Goal: Communication & Community: Answer question/provide support

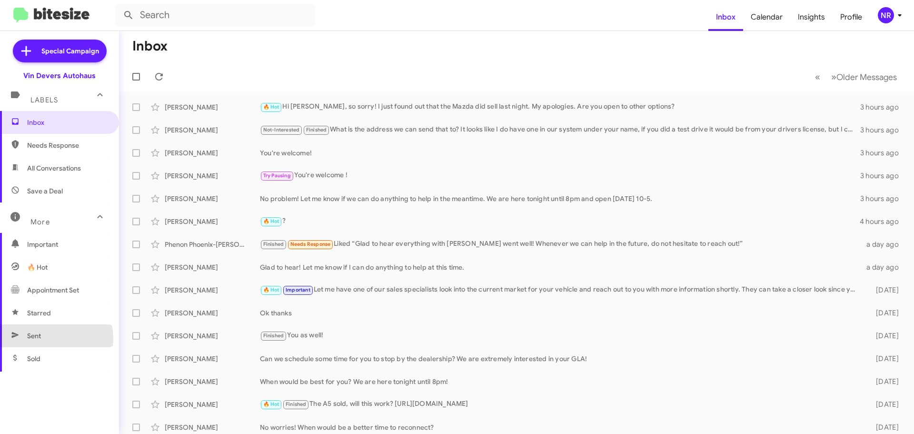
click at [51, 338] on span "Sent" at bounding box center [59, 335] width 119 height 23
type input "in:sent"
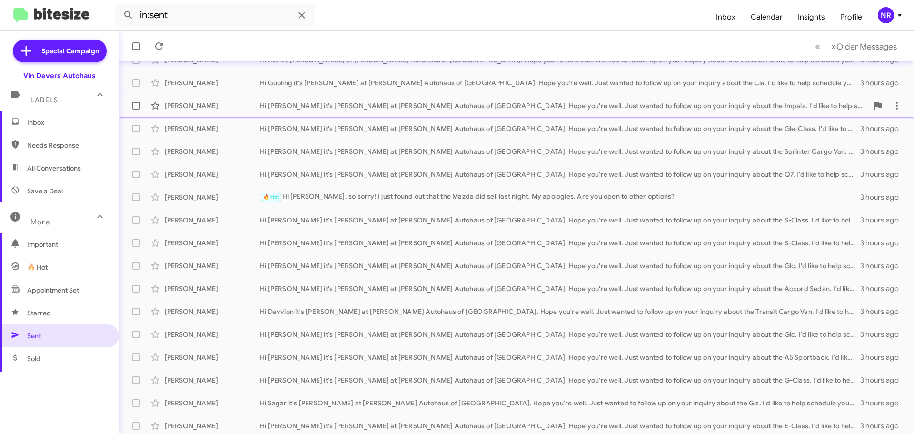
scroll to position [119, 0]
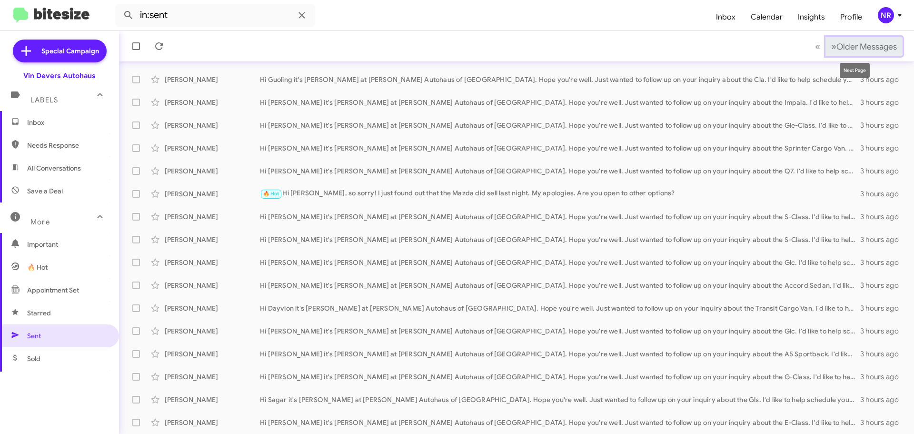
click at [832, 50] on span "»" at bounding box center [834, 46] width 5 height 12
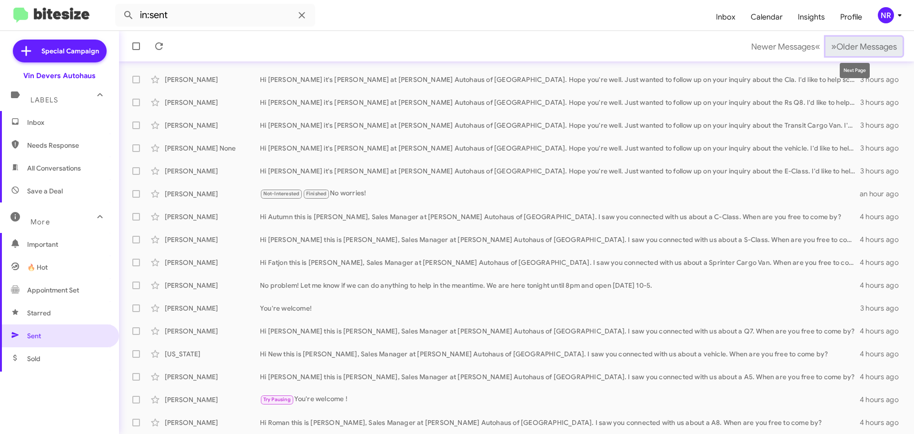
click at [832, 48] on span "»" at bounding box center [834, 46] width 5 height 12
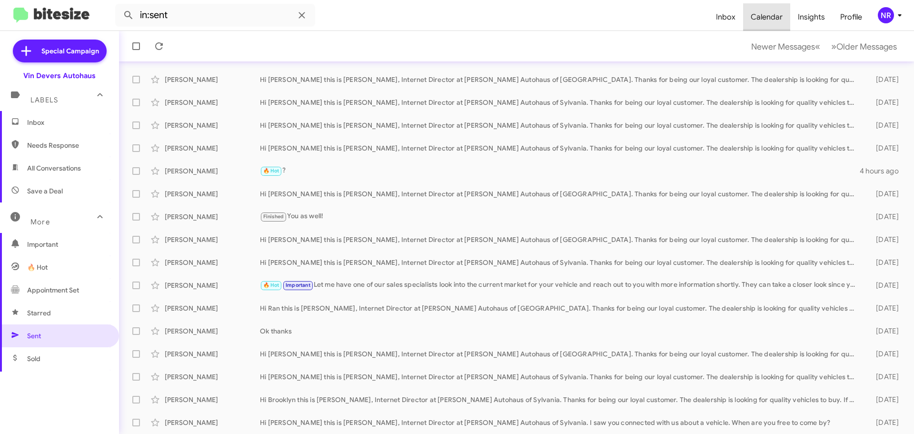
click at [776, 22] on span "Calendar" at bounding box center [766, 17] width 47 height 28
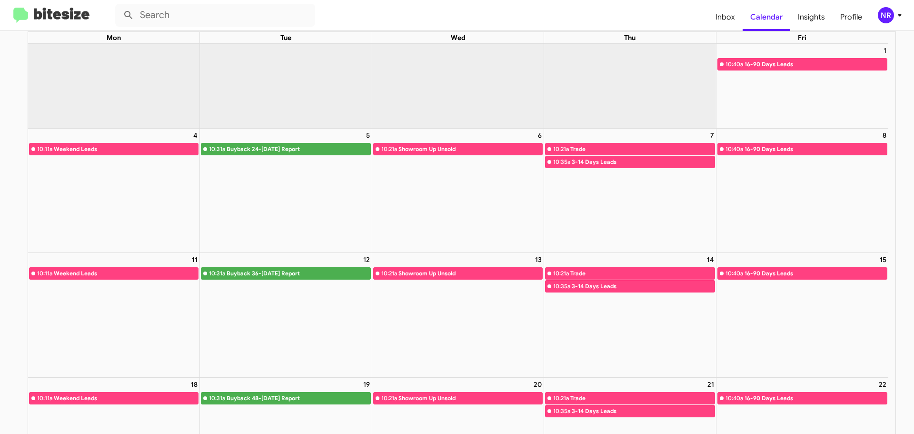
scroll to position [143, 0]
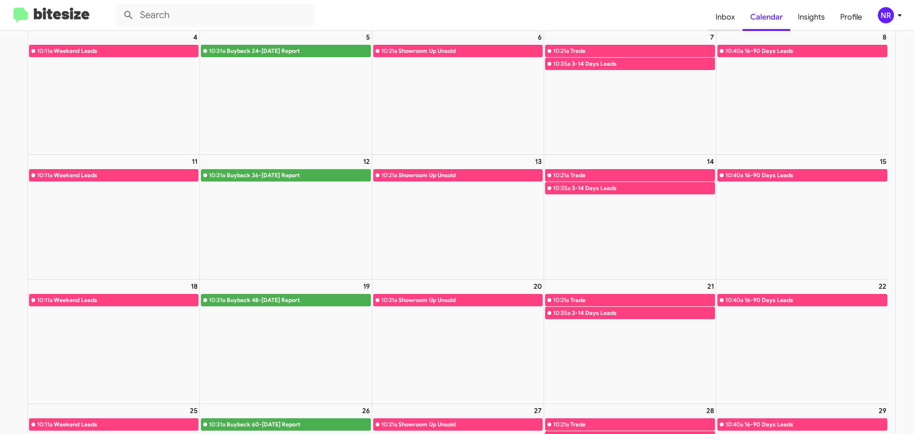
click at [730, 20] on span "Inbox" at bounding box center [725, 17] width 35 height 28
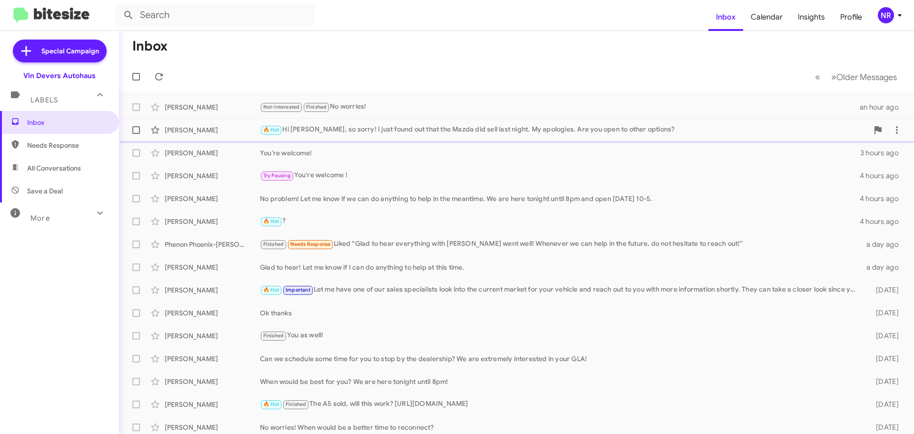
click at [398, 132] on div "🔥 Hot Hi [PERSON_NAME], so sorry! I just found out that the Mazda did sell last…" at bounding box center [564, 129] width 609 height 11
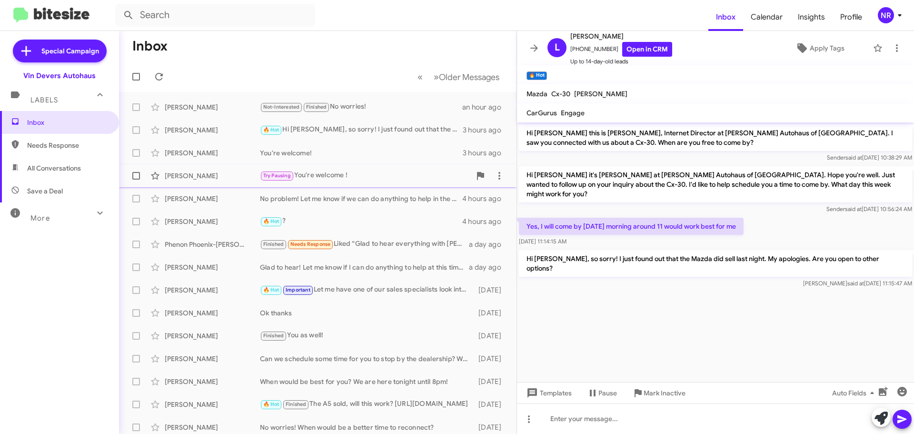
click at [356, 181] on div "Try Pausing You're welcome !" at bounding box center [365, 175] width 211 height 11
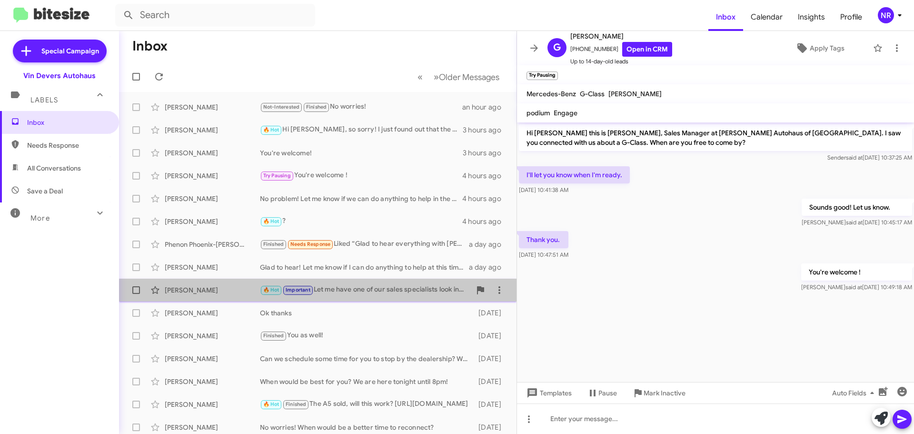
click at [378, 296] on div "[PERSON_NAME] 🔥 Hot Important Let me have one of our sales specialists look int…" at bounding box center [318, 290] width 382 height 19
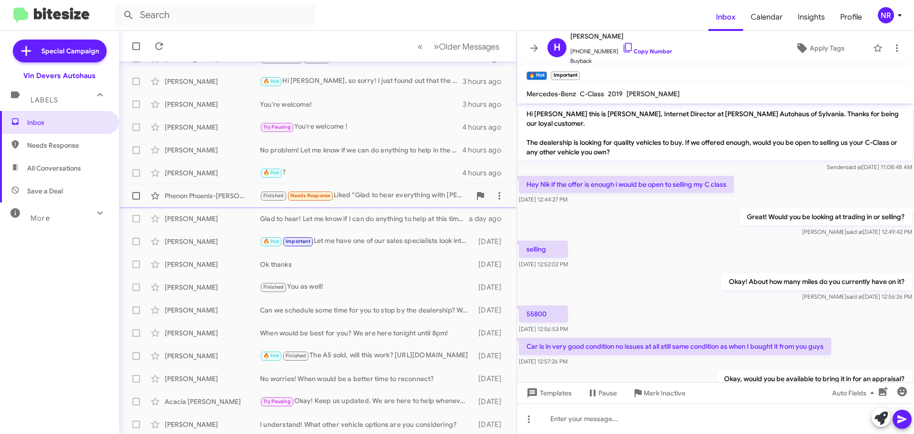
scroll to position [95, 0]
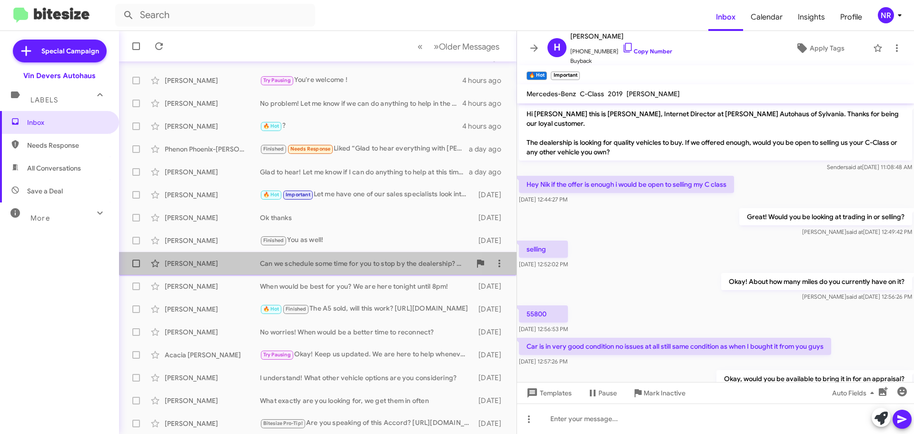
click at [361, 267] on div "Can we schedule some time for you to stop by the dealership? We are extremely i…" at bounding box center [365, 264] width 211 height 10
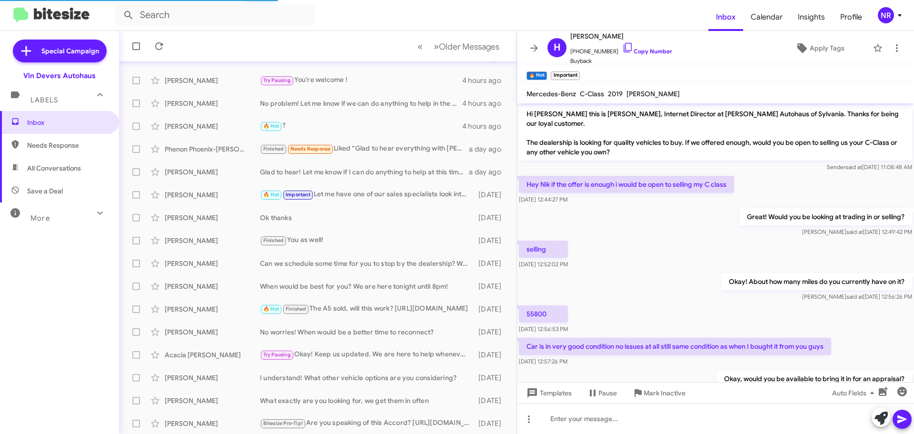
click at [45, 148] on span "Needs Response" at bounding box center [67, 146] width 81 height 10
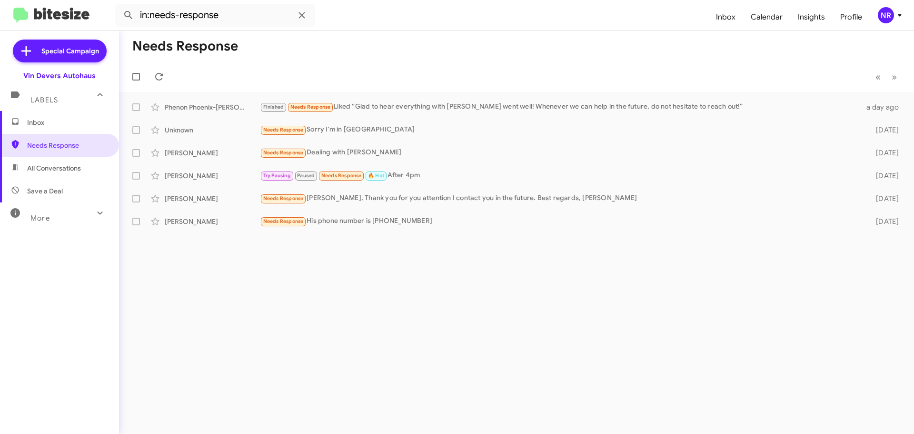
click at [42, 222] on div "More" at bounding box center [50, 214] width 85 height 18
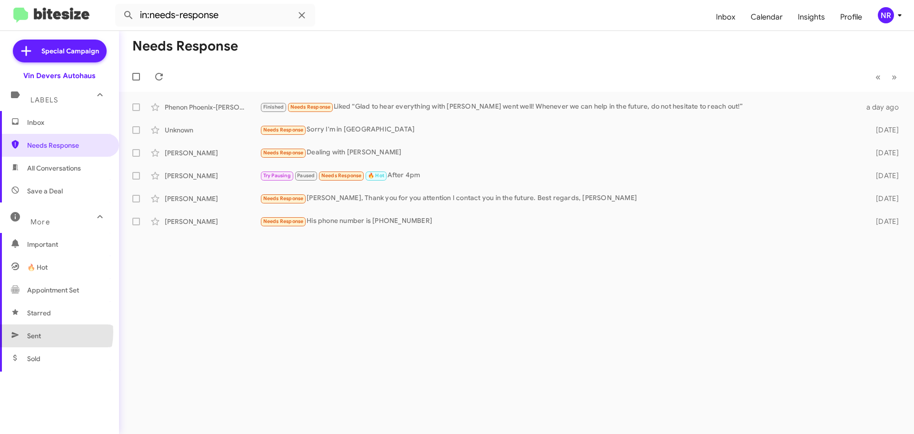
click at [37, 332] on span "Sent" at bounding box center [34, 336] width 14 height 10
type input "in:sent"
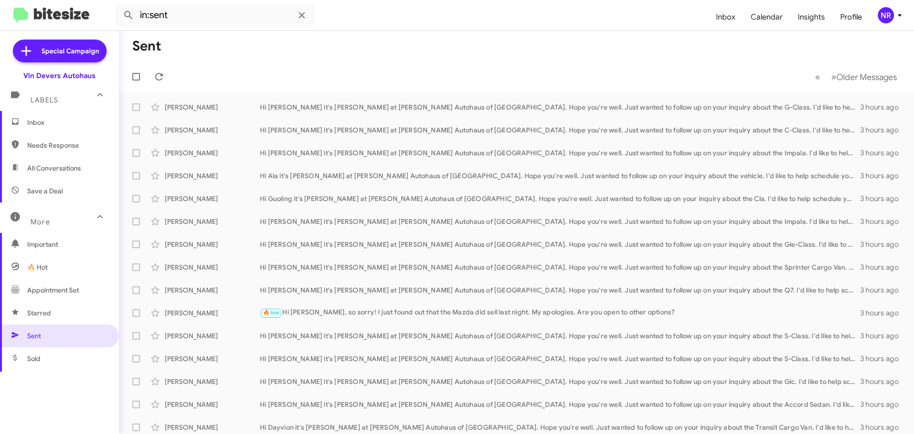
click at [32, 112] on span "Inbox" at bounding box center [59, 122] width 119 height 23
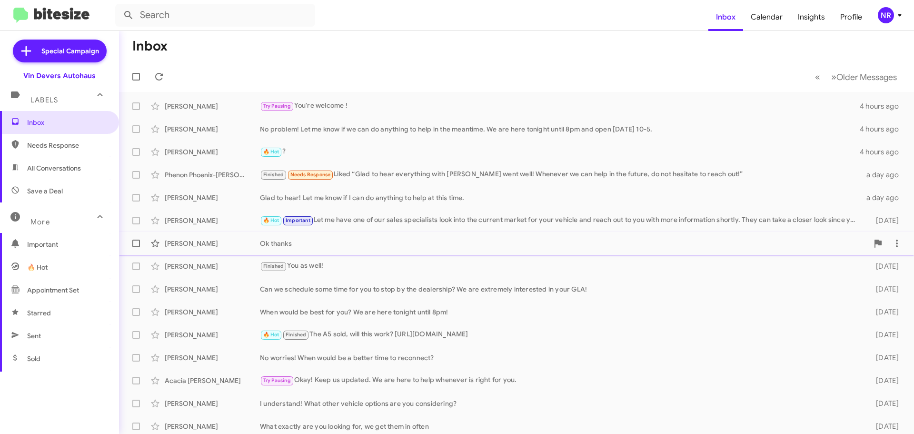
scroll to position [119, 0]
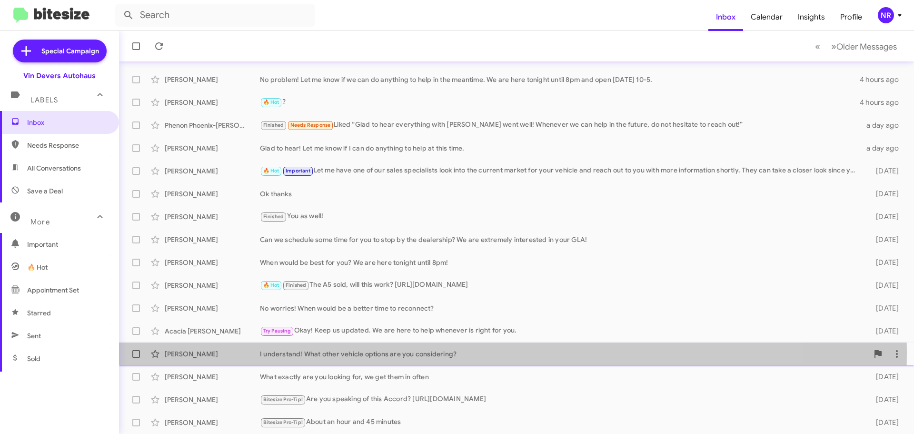
click at [371, 352] on div "I understand! What other vehicle options are you considering?" at bounding box center [564, 354] width 609 height 10
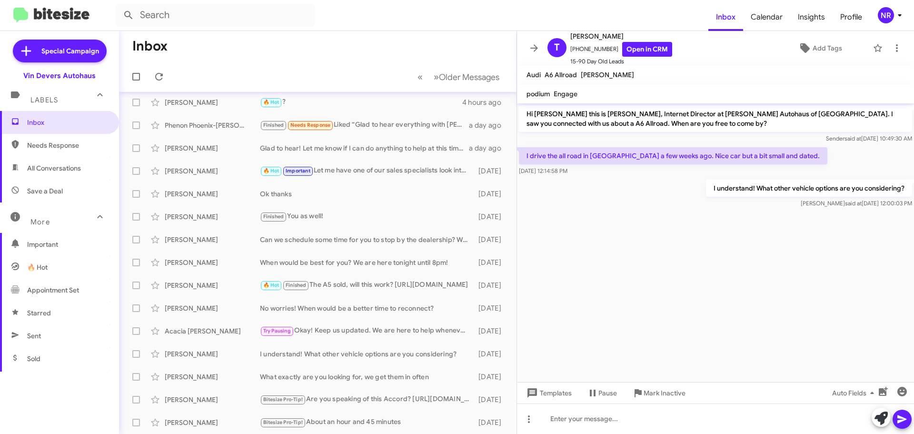
scroll to position [4, 0]
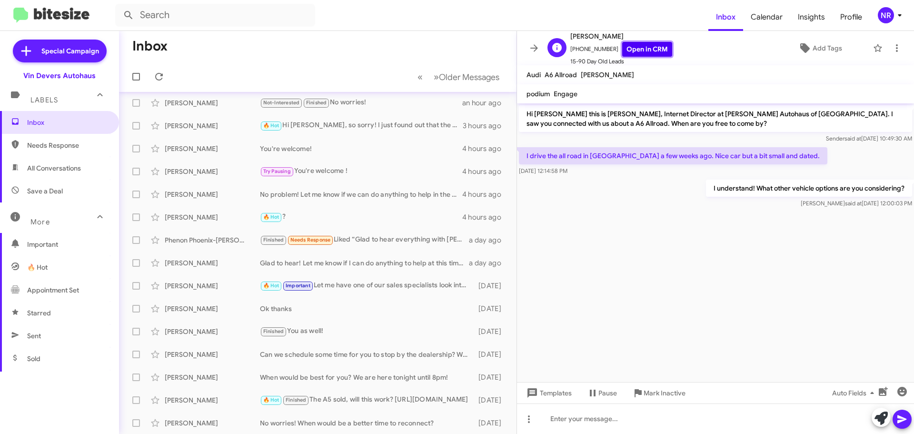
click at [642, 50] on link "Open in CRM" at bounding box center [648, 49] width 50 height 15
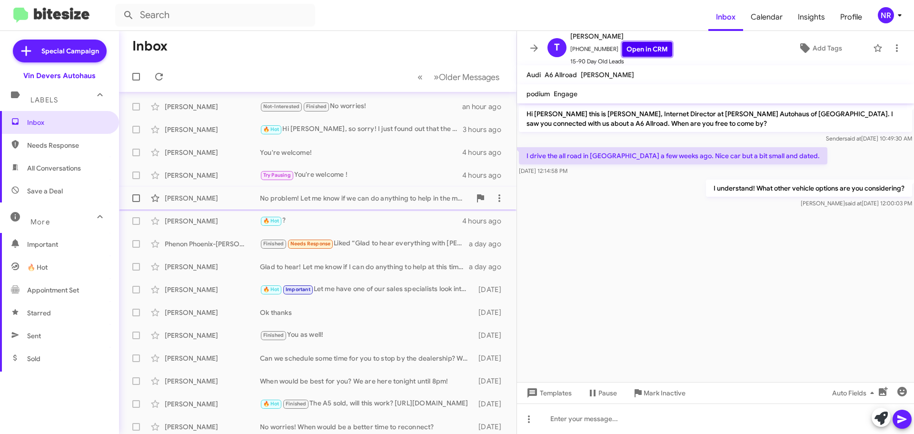
scroll to position [0, 0]
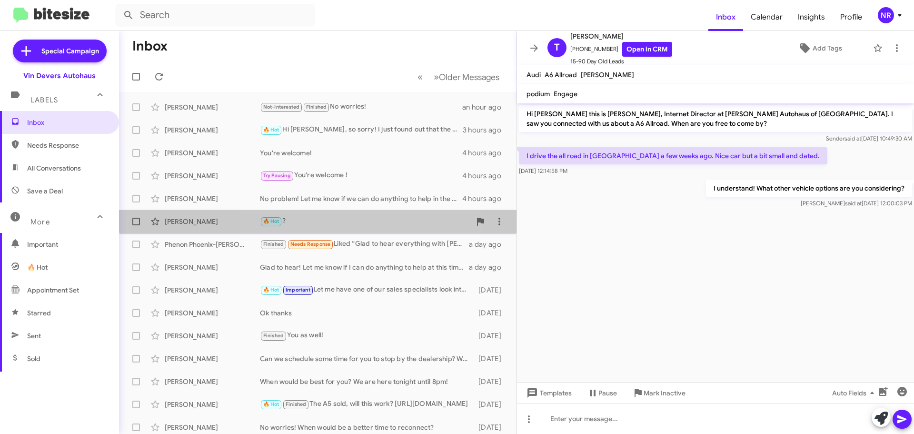
click at [321, 217] on div "🔥 Hot ?" at bounding box center [365, 221] width 211 height 11
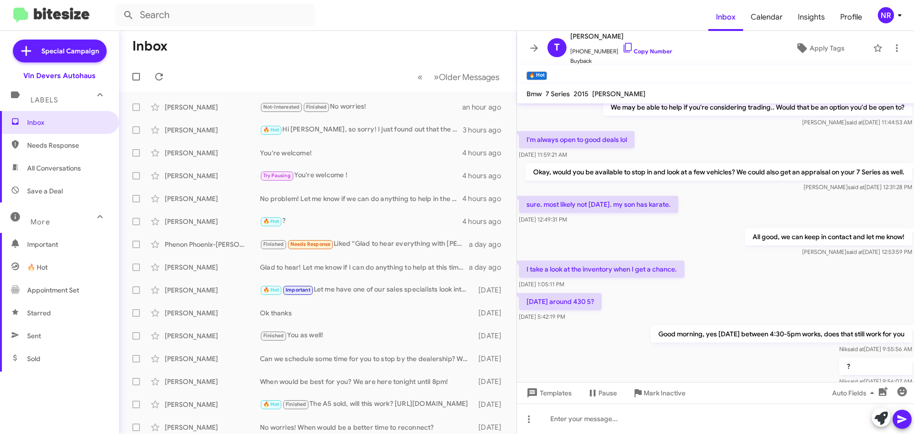
scroll to position [281, 0]
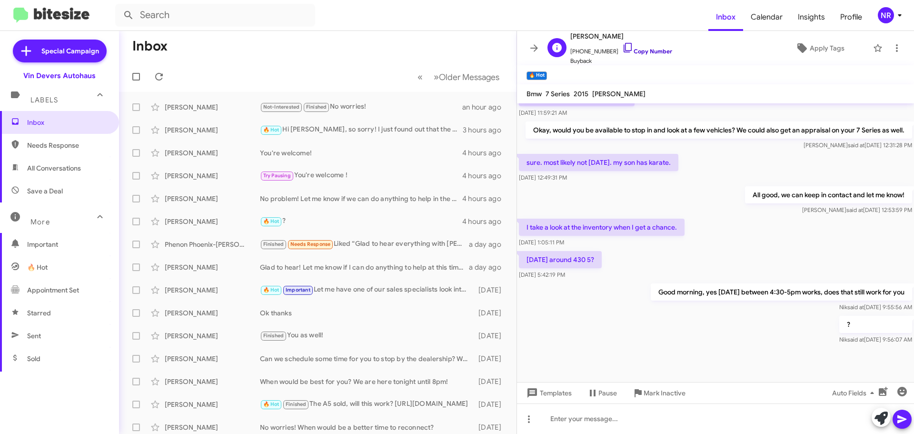
click at [623, 49] on icon at bounding box center [628, 47] width 11 height 11
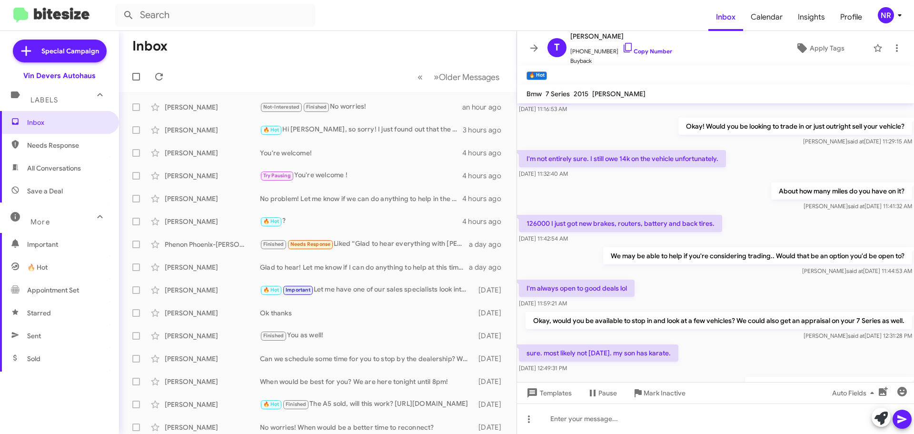
scroll to position [0, 0]
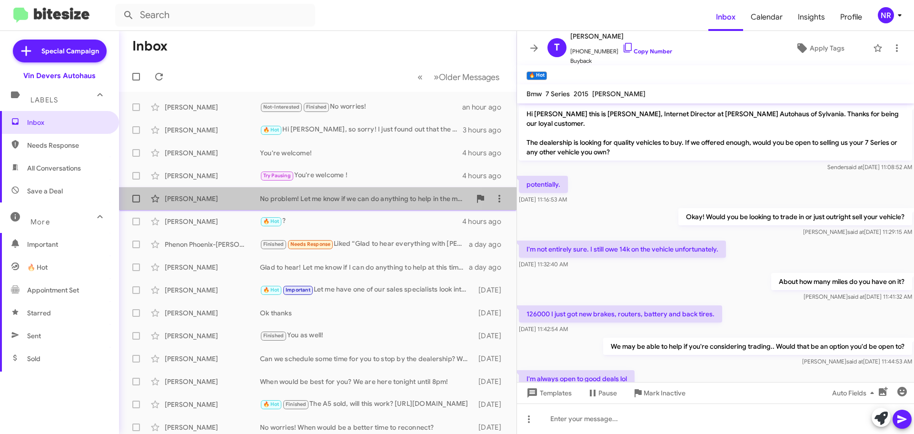
click at [369, 198] on div "No problem! Let me know if we can do anything to help in the meantime. We are h…" at bounding box center [365, 199] width 211 height 10
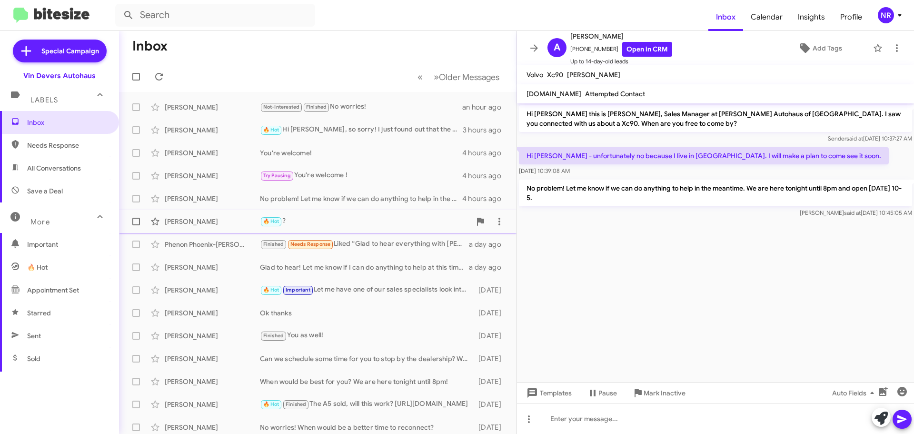
click at [370, 222] on div "🔥 Hot ?" at bounding box center [365, 221] width 211 height 11
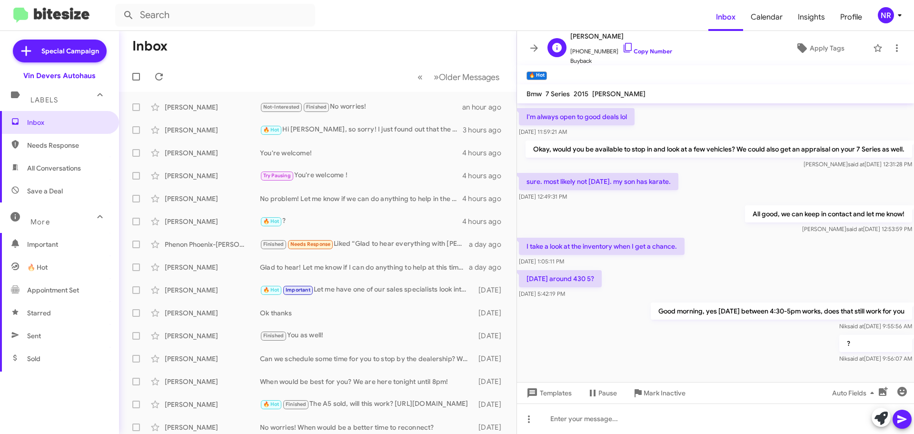
click at [713, 54] on div "T [PERSON_NAME] [PHONE_NUMBER] Copy Number Buyback Apply Tags" at bounding box center [706, 47] width 325 height 35
click at [714, 50] on div "T [PERSON_NAME] [PHONE_NUMBER] Copy Number Buyback Apply Tags" at bounding box center [706, 47] width 325 height 35
click at [623, 50] on icon at bounding box center [628, 47] width 11 height 11
click at [535, 48] on icon at bounding box center [535, 47] width 8 height 7
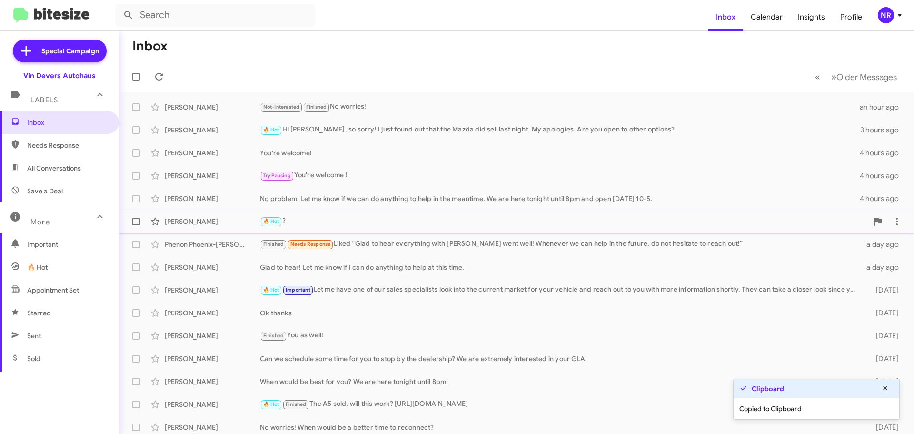
click at [356, 219] on div "🔥 Hot ?" at bounding box center [564, 221] width 609 height 11
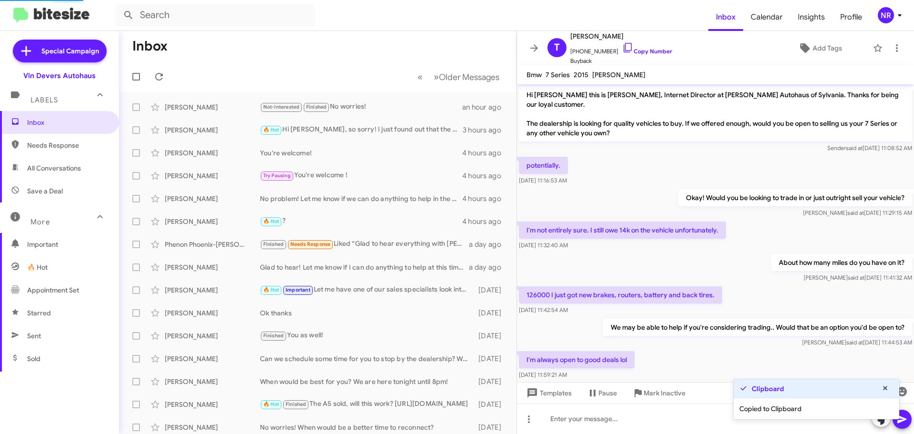
scroll to position [262, 0]
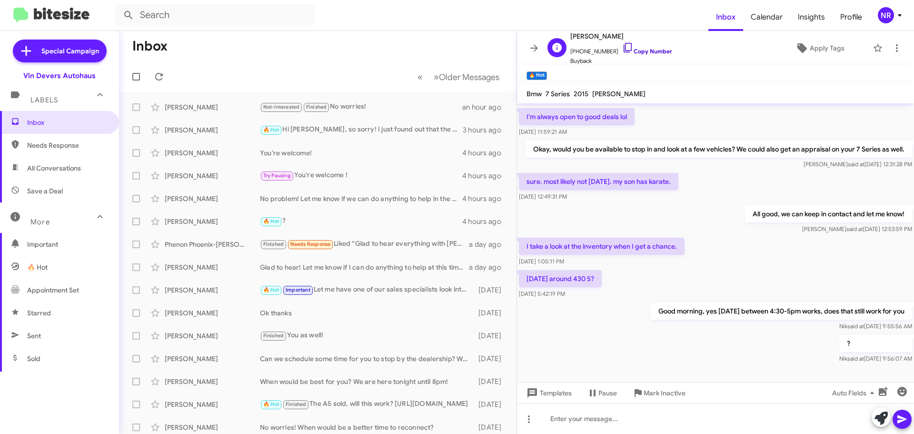
click at [623, 50] on icon at bounding box center [628, 47] width 11 height 11
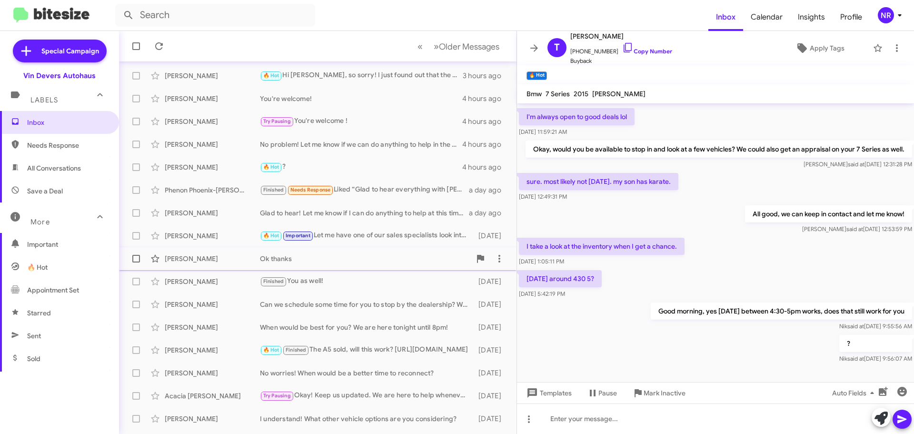
scroll to position [119, 0]
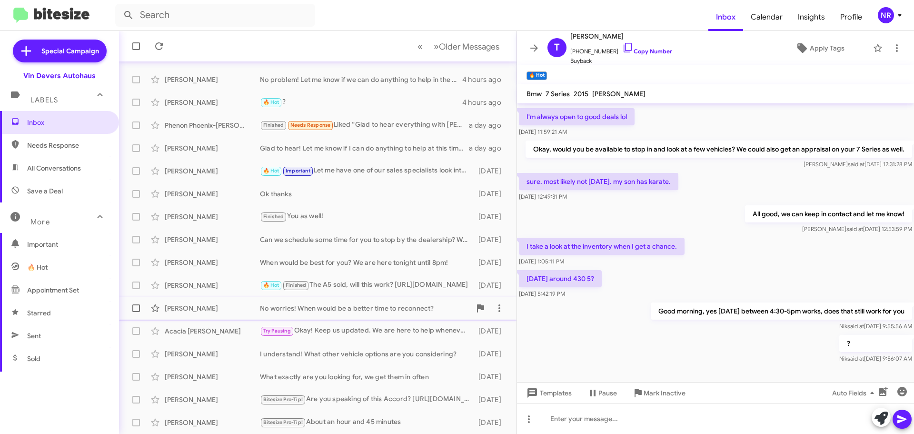
click at [349, 308] on div "No worries! When would be a better time to reconnect?" at bounding box center [365, 308] width 211 height 10
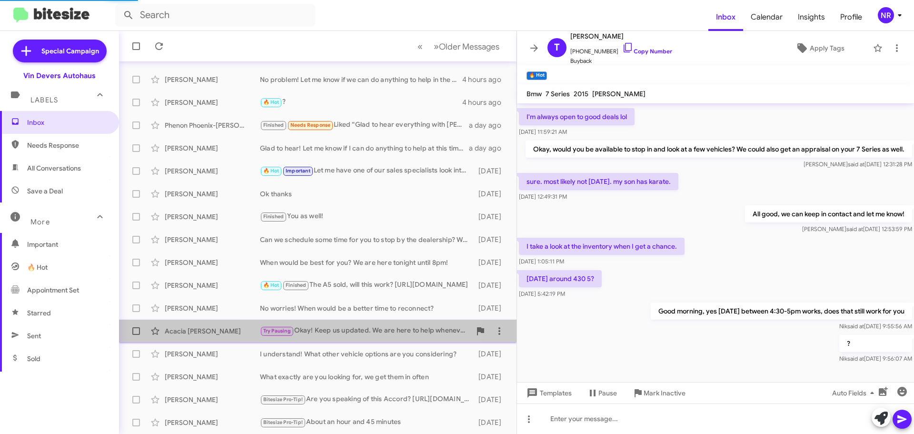
click at [349, 327] on div "Try Pausing Okay! Keep us updated. We are here to help whenever is right for yo…" at bounding box center [365, 330] width 211 height 11
